Goal: Use online tool/utility: Utilize a website feature to perform a specific function

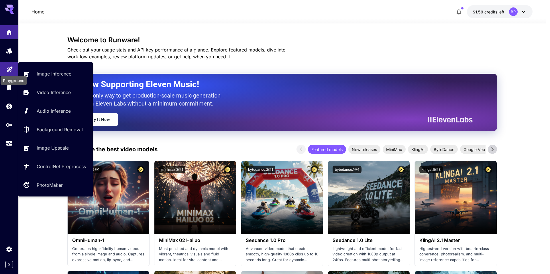
click at [9, 68] on icon "Playground" at bounding box center [9, 67] width 7 height 7
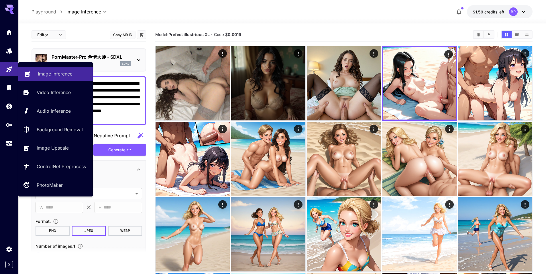
click at [37, 75] on link "Image Inference" at bounding box center [55, 74] width 74 height 14
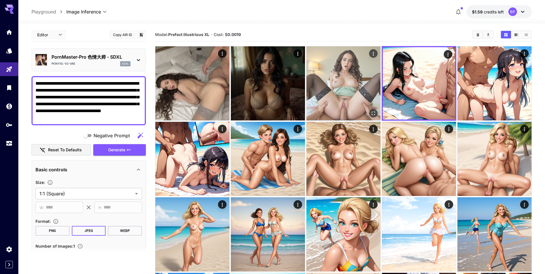
click at [338, 94] on img at bounding box center [344, 83] width 74 height 74
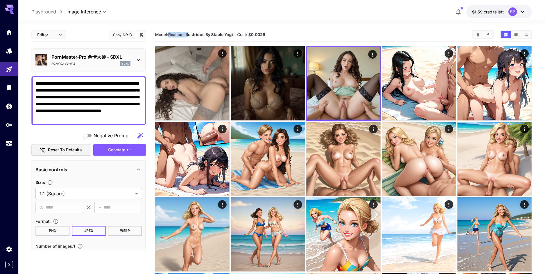
drag, startPoint x: 169, startPoint y: 35, endPoint x: 189, endPoint y: 33, distance: 20.4
click at [189, 33] on span "Model: Realism Illustrious By Stable Yogi" at bounding box center [194, 34] width 78 height 5
click at [189, 33] on b "Realism Illustrious By Stable Yogi" at bounding box center [200, 34] width 65 height 5
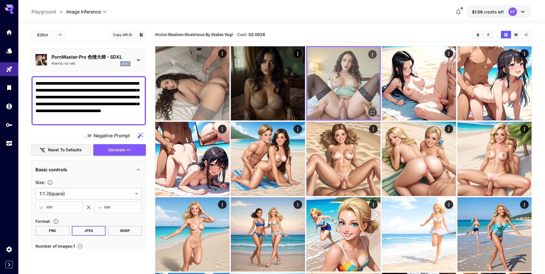
click at [338, 90] on img at bounding box center [344, 83] width 72 height 72
click at [374, 55] on icon "Actions" at bounding box center [373, 55] width 6 height 6
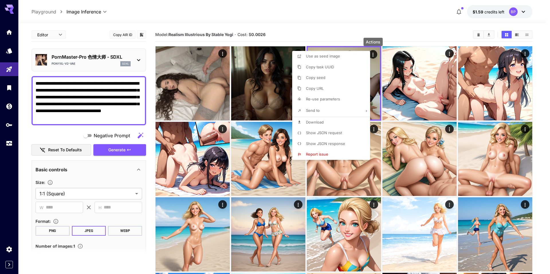
click at [314, 24] on div at bounding box center [275, 137] width 550 height 274
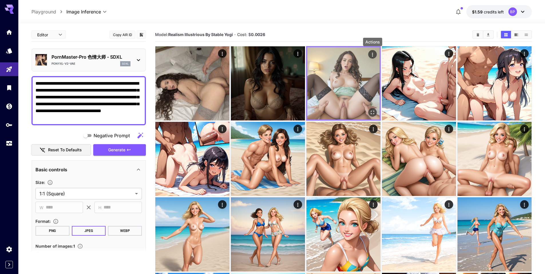
click at [372, 54] on icon "Actions" at bounding box center [373, 55] width 6 height 6
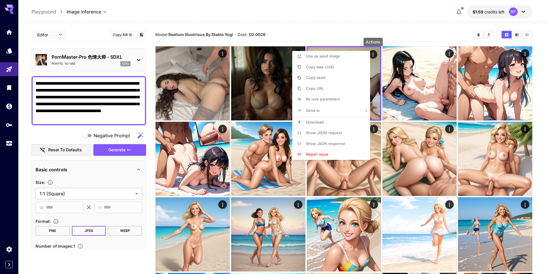
click at [374, 100] on div at bounding box center [275, 137] width 550 height 274
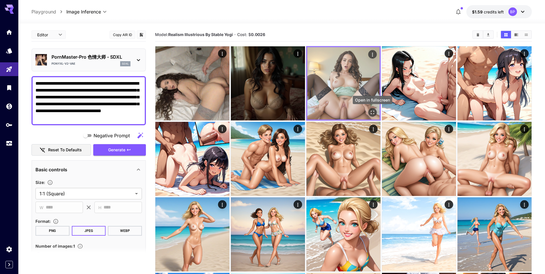
click at [372, 111] on icon "Open in fullscreen" at bounding box center [373, 113] width 6 height 6
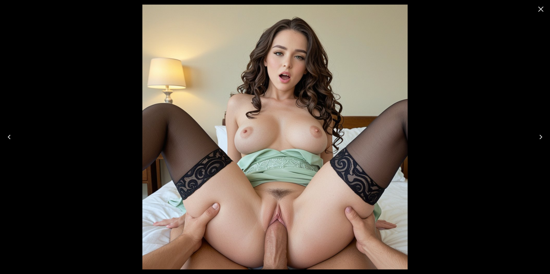
click at [539, 10] on icon "Close" at bounding box center [540, 9] width 5 height 5
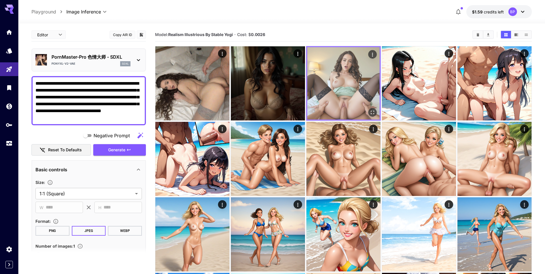
click at [334, 78] on img at bounding box center [344, 83] width 72 height 72
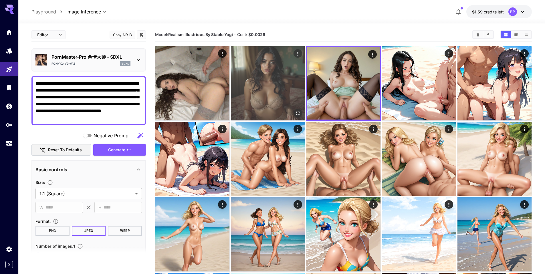
click at [285, 83] on img at bounding box center [268, 83] width 74 height 74
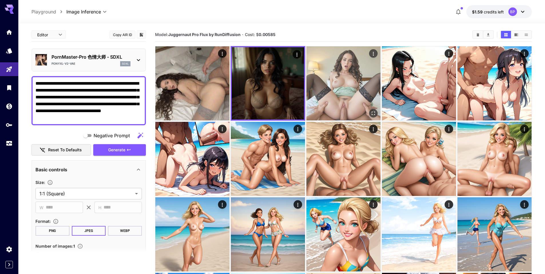
click at [329, 83] on img at bounding box center [344, 83] width 74 height 74
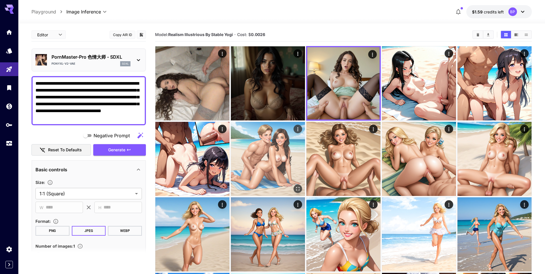
click at [322, 78] on img at bounding box center [344, 83] width 72 height 72
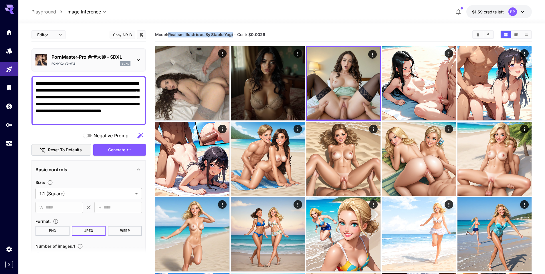
drag, startPoint x: 169, startPoint y: 35, endPoint x: 234, endPoint y: 33, distance: 65.3
click at [233, 33] on span "Model: Realism Illustrious By Stable Yogi" at bounding box center [194, 34] width 78 height 5
copy span "Realism Illustrious By Stable Yogi"
click at [86, 59] on p "PornMaster-Pro 色情大师 - SDXL" at bounding box center [91, 57] width 79 height 7
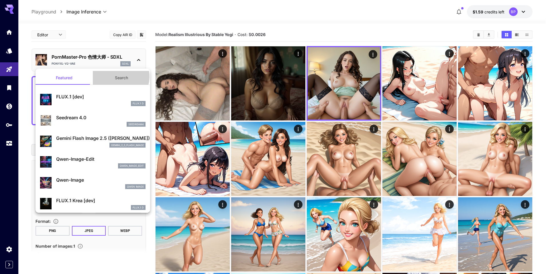
click at [115, 76] on button "Search" at bounding box center [121, 78] width 57 height 14
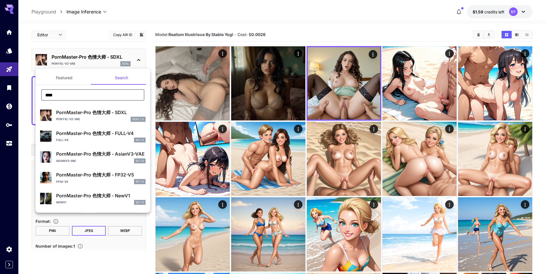
drag, startPoint x: 67, startPoint y: 94, endPoint x: 41, endPoint y: 95, distance: 25.5
click at [41, 95] on input "****" at bounding box center [92, 94] width 103 height 11
paste input "**********"
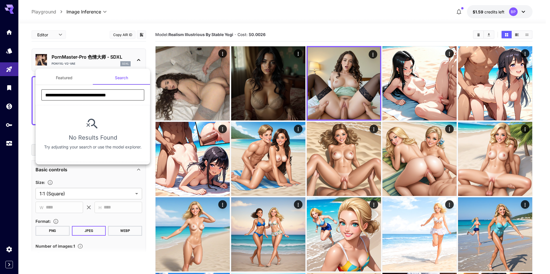
drag, startPoint x: 94, startPoint y: 95, endPoint x: 46, endPoint y: 93, distance: 47.3
click at [46, 93] on input "**********" at bounding box center [92, 94] width 103 height 11
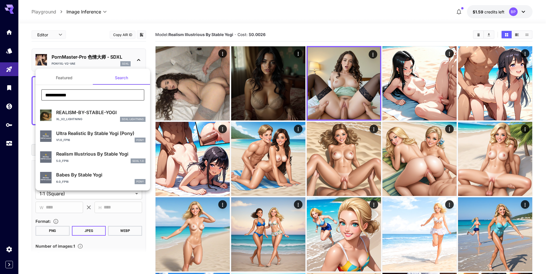
type input "**********"
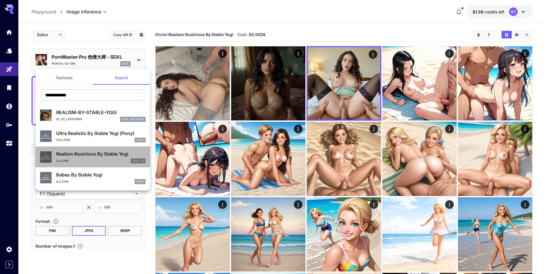
click at [82, 153] on p "Realism Illustrious By Stable Yogi" at bounding box center [100, 154] width 89 height 7
type input "**"
type input "*"
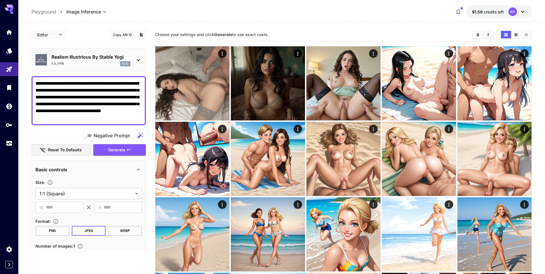
click at [86, 109] on textarea "**********" at bounding box center [89, 100] width 107 height 41
click at [117, 150] on span "Generate" at bounding box center [116, 150] width 17 height 7
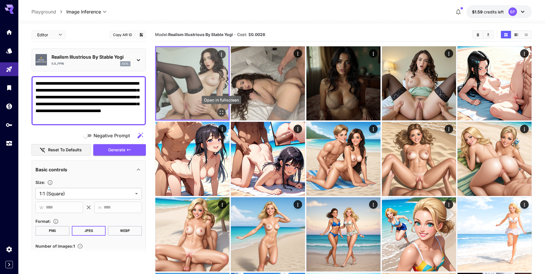
click at [220, 113] on icon "Open in fullscreen" at bounding box center [222, 113] width 6 height 6
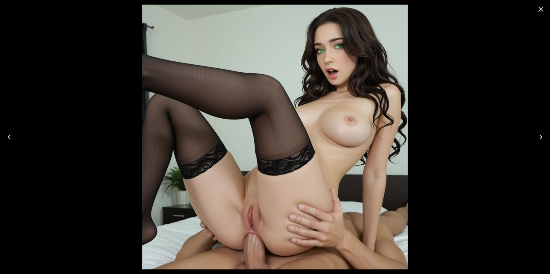
click at [543, 9] on icon "Close" at bounding box center [540, 9] width 9 height 9
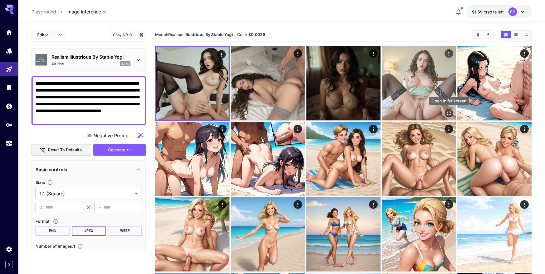
click at [450, 114] on icon "Open in fullscreen" at bounding box center [449, 114] width 6 height 6
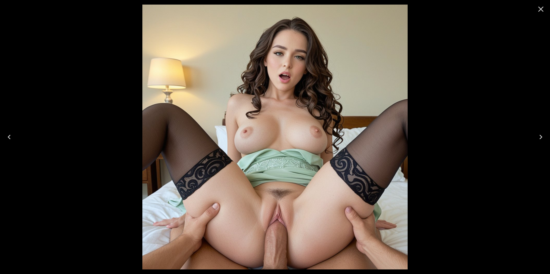
click at [542, 10] on icon "Close" at bounding box center [540, 9] width 9 height 9
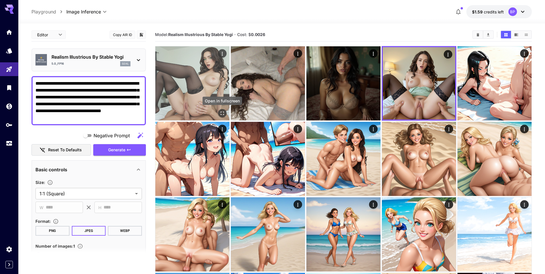
click at [222, 109] on button "Open in fullscreen" at bounding box center [222, 113] width 9 height 9
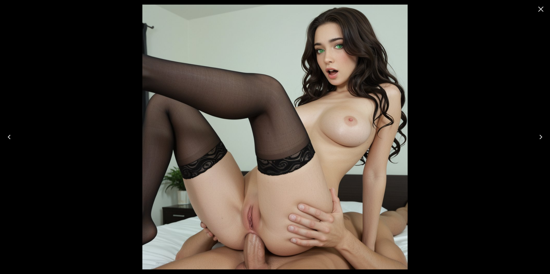
click at [543, 9] on icon "Close" at bounding box center [540, 9] width 9 height 9
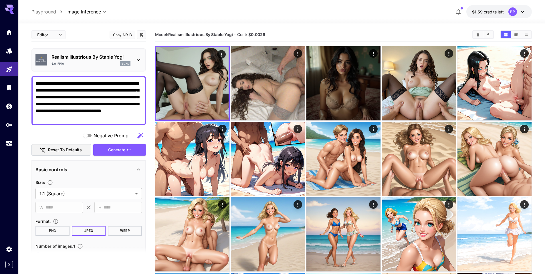
click at [102, 99] on textarea "**********" at bounding box center [89, 100] width 107 height 41
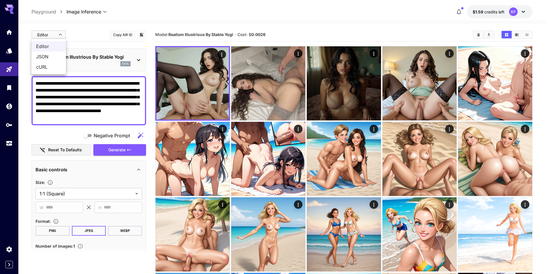
click at [44, 64] on span "cURL" at bounding box center [48, 67] width 25 height 7
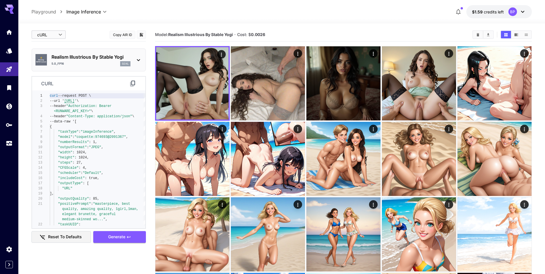
click at [133, 83] on icon at bounding box center [132, 83] width 7 height 7
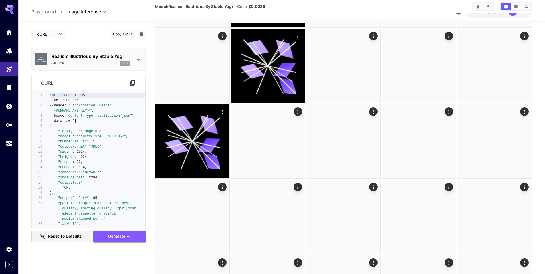
scroll to position [468, 0]
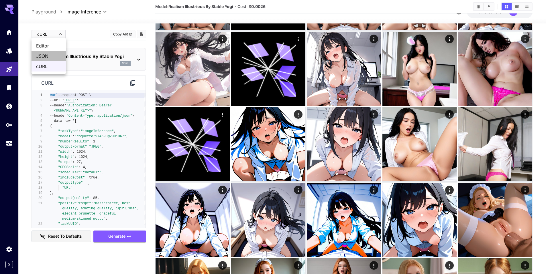
click at [38, 55] on span "JSON" at bounding box center [48, 56] width 25 height 7
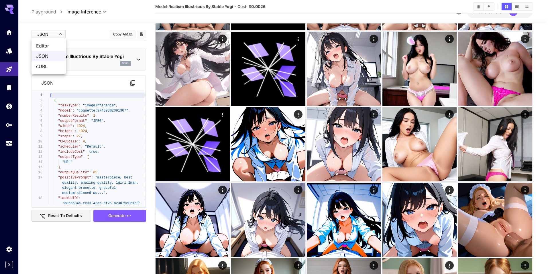
click at [46, 45] on span "Editor" at bounding box center [48, 45] width 25 height 7
type input "****"
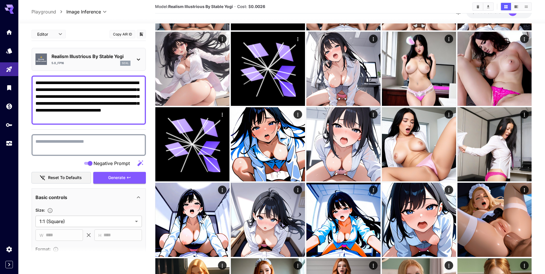
click at [60, 144] on textarea "Negative Prompt" at bounding box center [89, 145] width 107 height 14
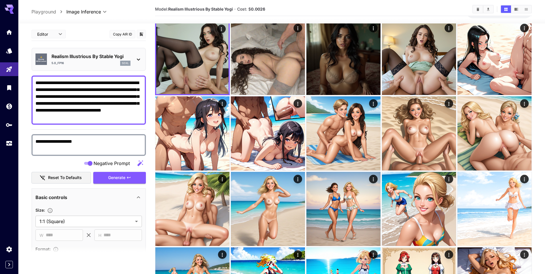
scroll to position [1, 0]
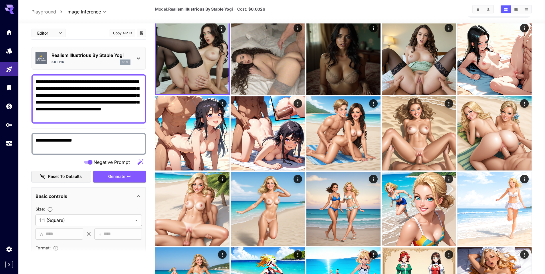
drag, startPoint x: 66, startPoint y: 141, endPoint x: 22, endPoint y: 138, distance: 43.9
paste textarea "**********"
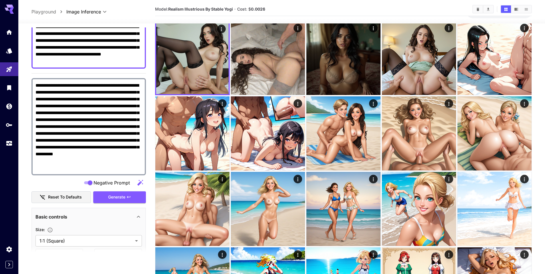
scroll to position [57, 0]
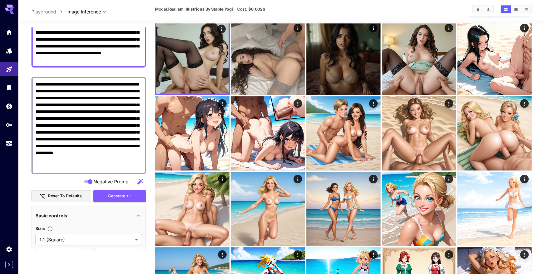
drag, startPoint x: 82, startPoint y: 154, endPoint x: 115, endPoint y: 153, distance: 32.6
click at [115, 153] on textarea "**********" at bounding box center [89, 125] width 107 height 89
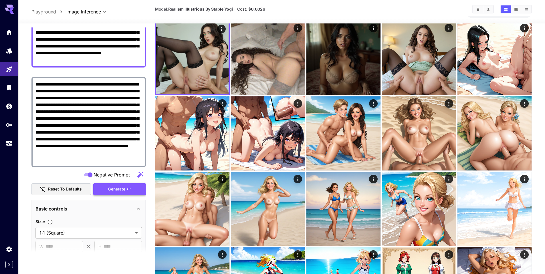
type textarea "**********"
click at [116, 187] on span "Generate" at bounding box center [116, 189] width 17 height 7
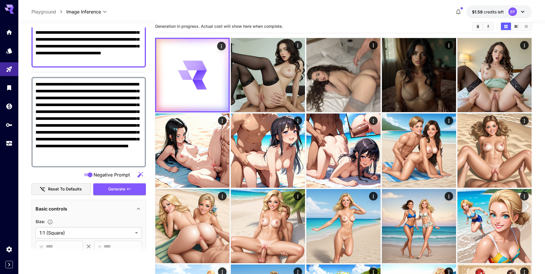
scroll to position [8, 0]
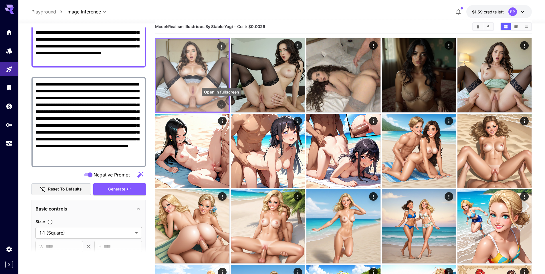
click at [221, 104] on icon "Open in fullscreen" at bounding box center [222, 105] width 6 height 6
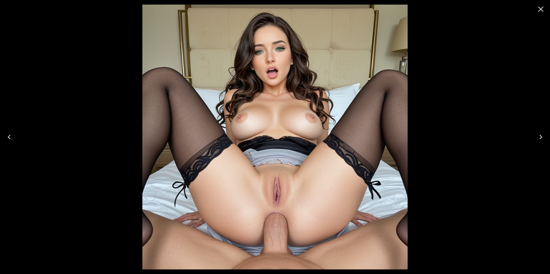
click at [541, 10] on icon "Close" at bounding box center [540, 9] width 5 height 5
